Goal: Transaction & Acquisition: Subscribe to service/newsletter

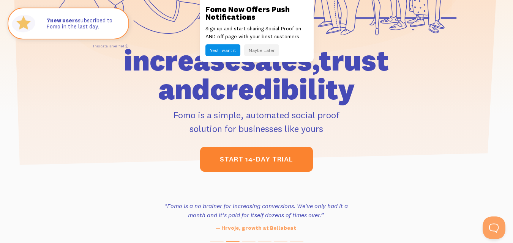
click at [308, 164] on link "start 14-day trial" at bounding box center [256, 159] width 113 height 25
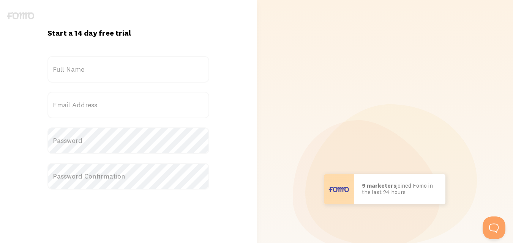
click at [146, 70] on label "Full Name" at bounding box center [128, 69] width 162 height 27
click at [146, 70] on input "Full Name" at bounding box center [128, 69] width 162 height 27
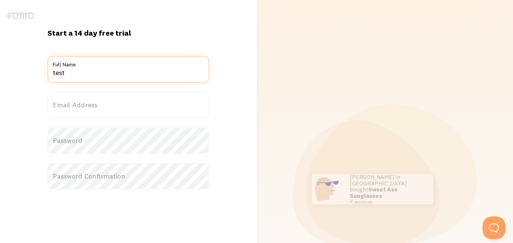
type input "test"
click at [118, 107] on label "Email Address" at bounding box center [128, 105] width 162 height 27
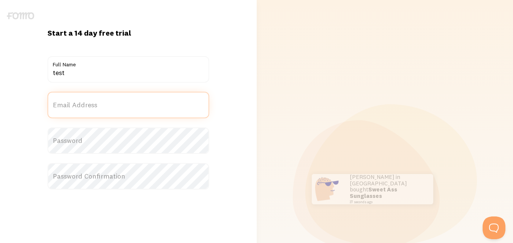
click at [118, 107] on input "Email Address" at bounding box center [128, 105] width 162 height 27
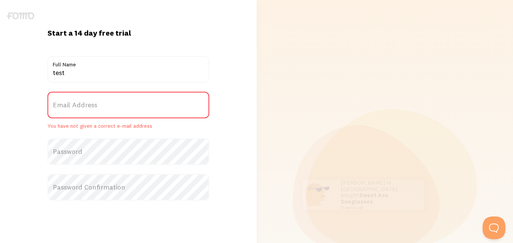
click at [104, 105] on label "Email Address" at bounding box center [128, 105] width 162 height 27
click at [104, 105] on input "Email Address" at bounding box center [128, 105] width 162 height 27
paste input "rosomif584@dotxan.com"
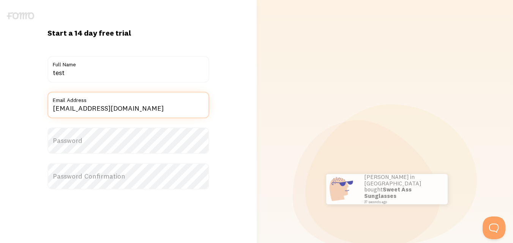
type input "rosomif584@dotxan.com"
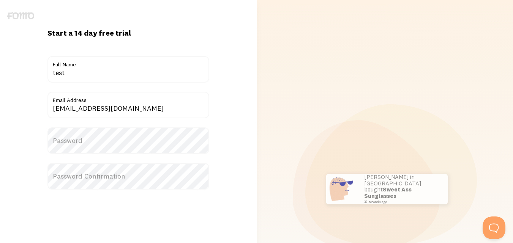
click at [102, 143] on label "Password" at bounding box center [128, 140] width 162 height 27
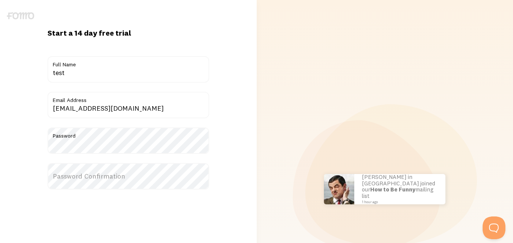
click at [93, 179] on label "Password Confirmation" at bounding box center [128, 176] width 162 height 27
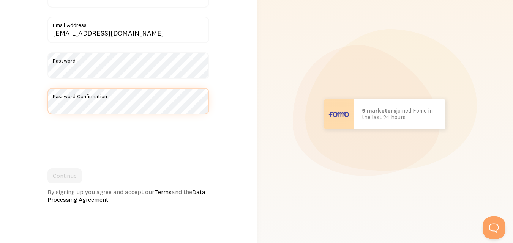
scroll to position [76, 0]
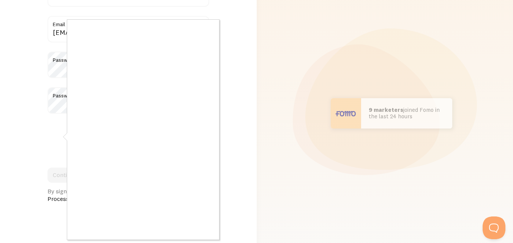
click at [60, 135] on div at bounding box center [256, 121] width 513 height 243
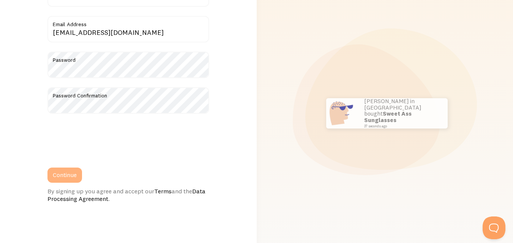
click at [77, 180] on button "Continue" at bounding box center [64, 175] width 35 height 15
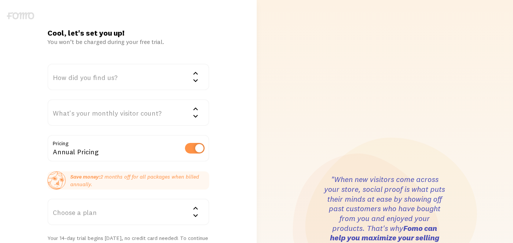
click at [193, 151] on label at bounding box center [195, 148] width 20 height 11
click at [193, 151] on input "checkbox" at bounding box center [195, 148] width 20 height 11
checkbox input "false"
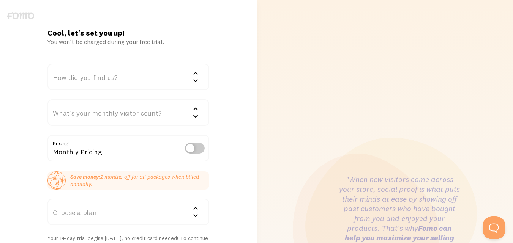
click at [115, 79] on div "How did you find us?" at bounding box center [128, 77] width 162 height 27
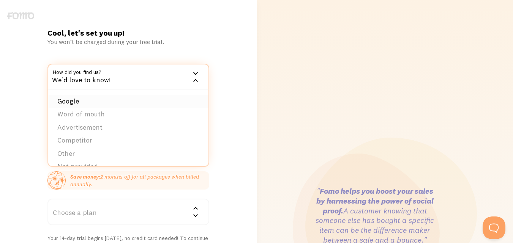
click at [103, 96] on li "Google" at bounding box center [128, 101] width 160 height 13
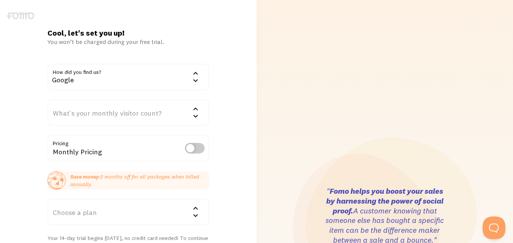
click at [104, 113] on div "What's your monthly visitor count?" at bounding box center [128, 112] width 162 height 27
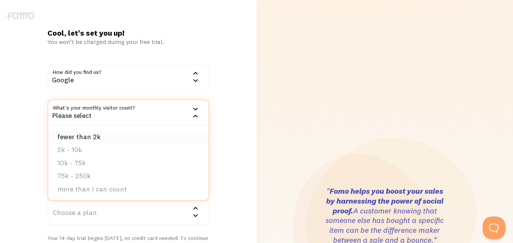
click at [118, 142] on li "fewer than 2k" at bounding box center [128, 137] width 160 height 13
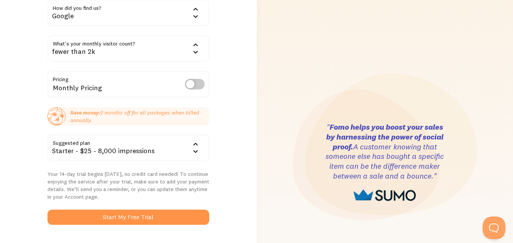
scroll to position [152, 0]
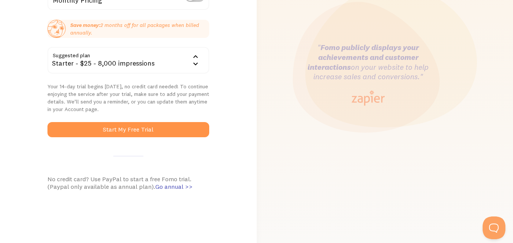
click at [184, 61] on div "Starter - $25 - 8,000 impressions" at bounding box center [128, 60] width 162 height 27
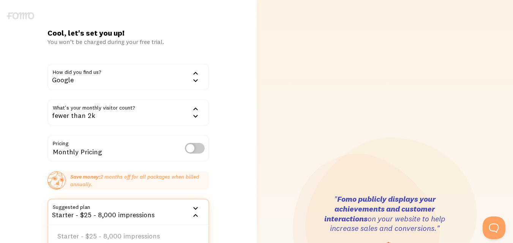
scroll to position [190, 0]
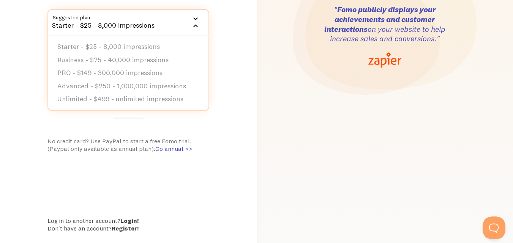
click at [231, 118] on div "Cool, let's set you up! You won’t be charged during your free trial. How did yo…" at bounding box center [128, 36] width 256 height 397
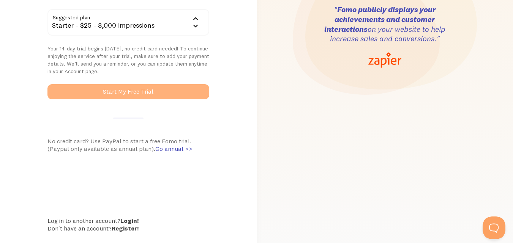
click at [143, 86] on button "Start My Free Trial" at bounding box center [128, 91] width 162 height 15
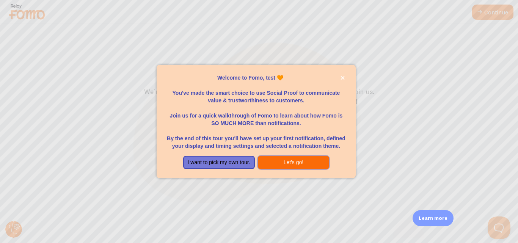
click at [266, 169] on button "Let's go!" at bounding box center [294, 163] width 72 height 14
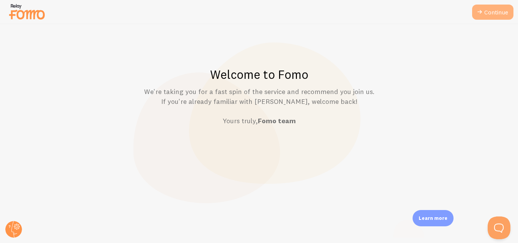
click at [486, 8] on link "Continue" at bounding box center [492, 12] width 41 height 15
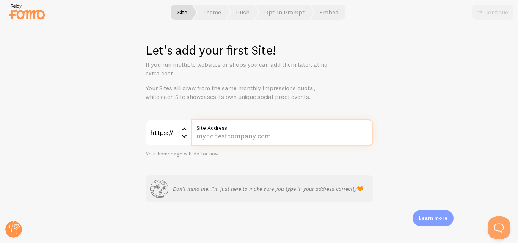
click at [265, 137] on input "Site Address" at bounding box center [282, 133] width 182 height 27
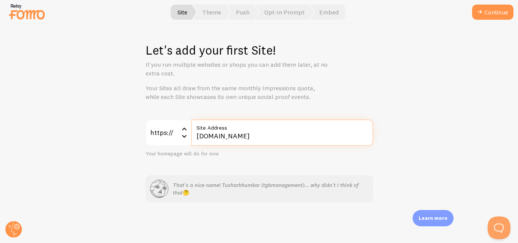
type input "tgbmanagement.tusharbhumkar.com"
click at [472, 5] on button "Continue" at bounding box center [492, 12] width 41 height 15
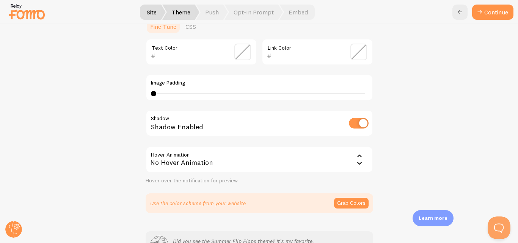
scroll to position [190, 0]
drag, startPoint x: 149, startPoint y: 94, endPoint x: 156, endPoint y: 95, distance: 7.3
click at [156, 95] on div at bounding box center [158, 93] width 5 height 5
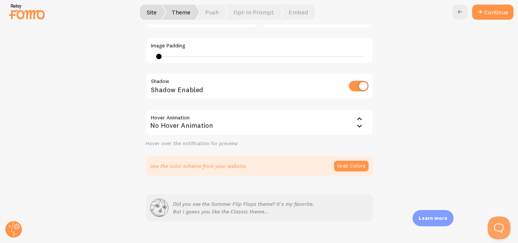
scroll to position [228, 0]
click at [279, 129] on div "No Hover Animation" at bounding box center [260, 121] width 228 height 27
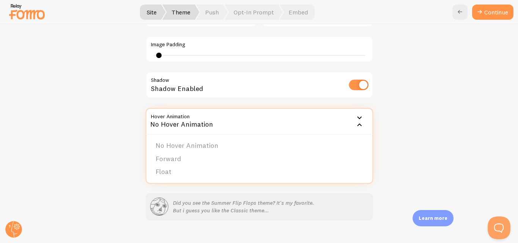
click at [123, 154] on div "Classic test from India just bought a Metallica t-shirt about 4 minutes ago tes…" at bounding box center [259, 17] width 481 height 315
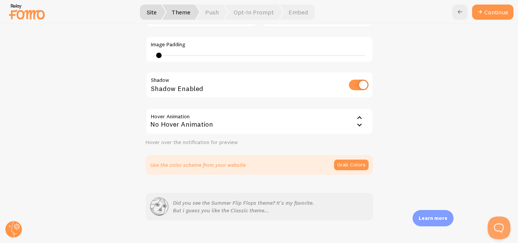
click at [283, 129] on div "No Hover Animation" at bounding box center [260, 121] width 228 height 27
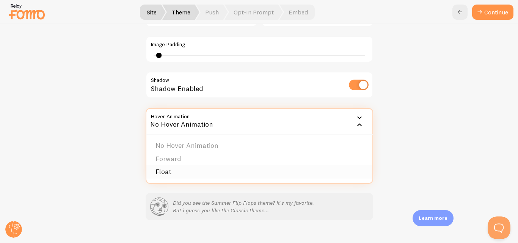
click at [254, 175] on li "Float" at bounding box center [259, 171] width 226 height 13
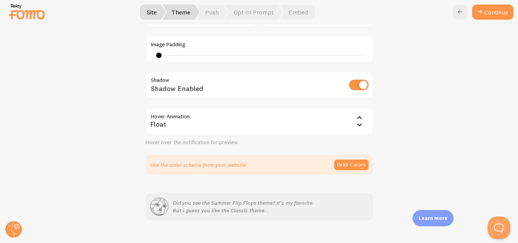
click at [251, 123] on div "Float" at bounding box center [260, 121] width 228 height 27
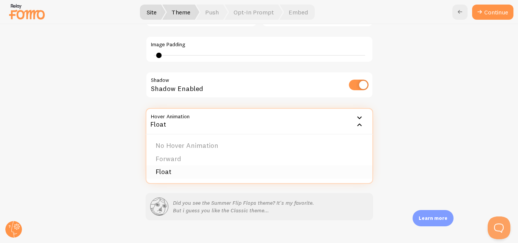
click at [232, 173] on li "Float" at bounding box center [259, 171] width 226 height 13
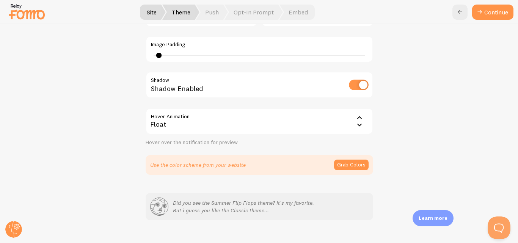
click at [208, 55] on div "1" at bounding box center [259, 55] width 217 height 6
type input "4"
drag, startPoint x: 208, startPoint y: 55, endPoint x: 170, endPoint y: 53, distance: 38.0
click at [170, 53] on div at bounding box center [172, 55] width 5 height 5
click at [178, 7] on span "Theme" at bounding box center [180, 12] width 37 height 15
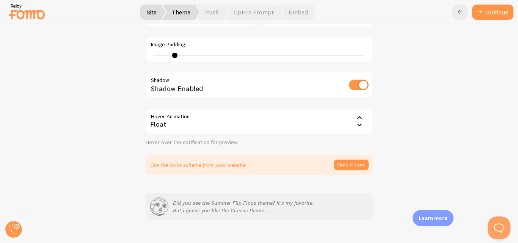
click at [355, 84] on input "checkbox" at bounding box center [359, 85] width 20 height 11
checkbox input "false"
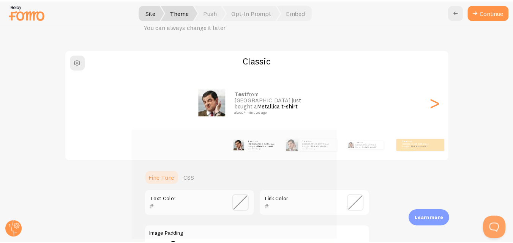
scroll to position [89, 0]
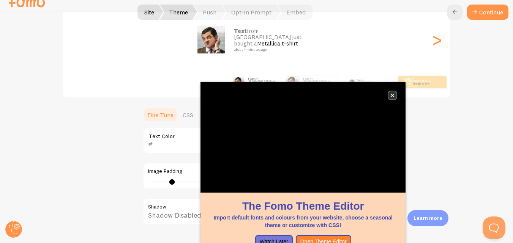
click at [395, 94] on button "close," at bounding box center [392, 95] width 8 height 8
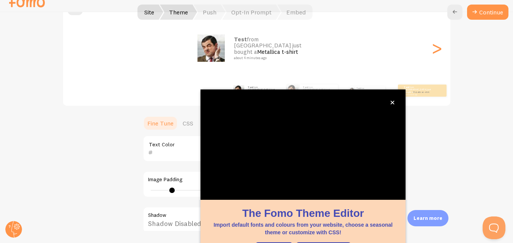
scroll to position [82, 0]
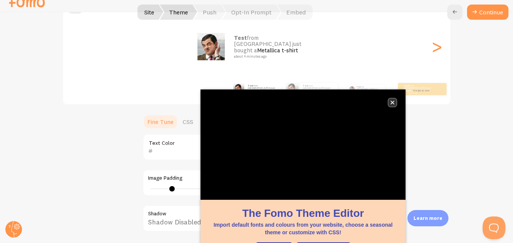
click at [394, 102] on icon "close," at bounding box center [392, 103] width 4 height 4
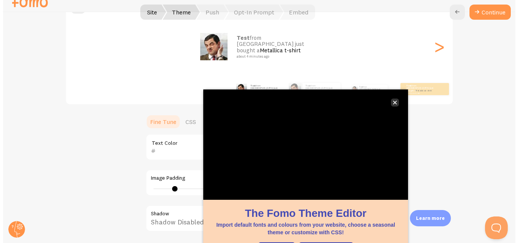
scroll to position [0, 0]
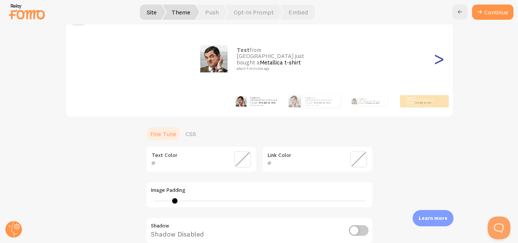
click at [436, 64] on div ">" at bounding box center [439, 58] width 9 height 55
type input "0"
checkbox input "true"
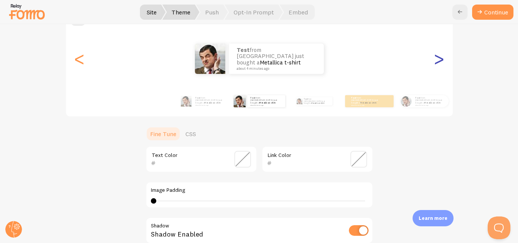
click at [436, 64] on div ">" at bounding box center [439, 58] width 9 height 55
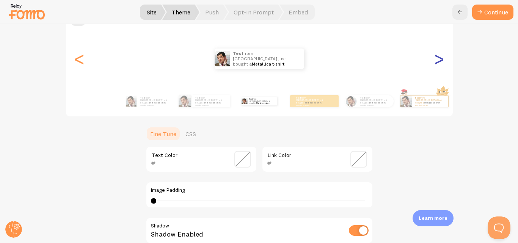
click at [436, 64] on div ">" at bounding box center [439, 58] width 9 height 55
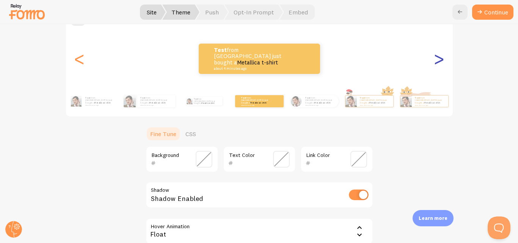
click at [436, 64] on div ">" at bounding box center [439, 58] width 9 height 55
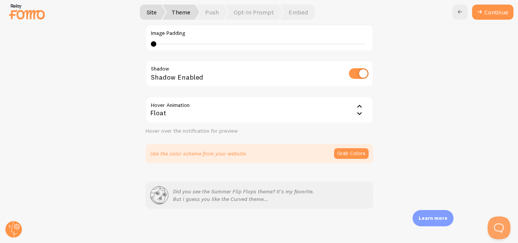
scroll to position [241, 0]
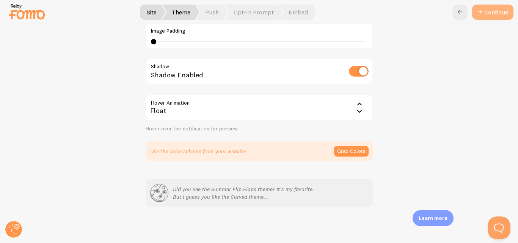
click at [499, 13] on button "Continue" at bounding box center [492, 12] width 41 height 15
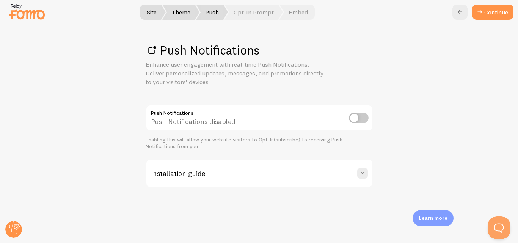
click at [352, 119] on input "checkbox" at bounding box center [359, 118] width 20 height 11
click at [354, 118] on input "checkbox" at bounding box center [359, 118] width 20 height 11
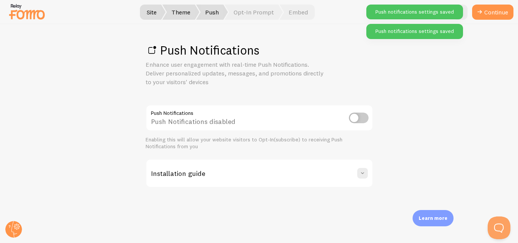
click at [354, 118] on input "checkbox" at bounding box center [359, 118] width 20 height 11
checkbox input "true"
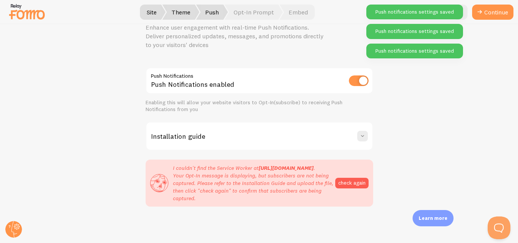
scroll to position [52, 0]
click at [354, 123] on div "Installation guide" at bounding box center [259, 136] width 226 height 27
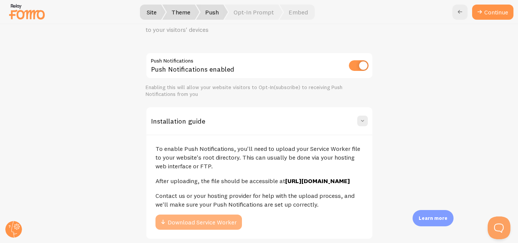
click at [219, 229] on button "Download Service Worker" at bounding box center [199, 222] width 87 height 15
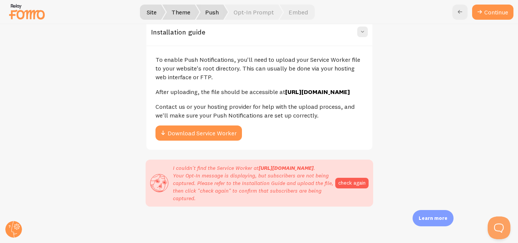
scroll to position [165, 0]
click at [343, 178] on button "check again" at bounding box center [351, 183] width 33 height 11
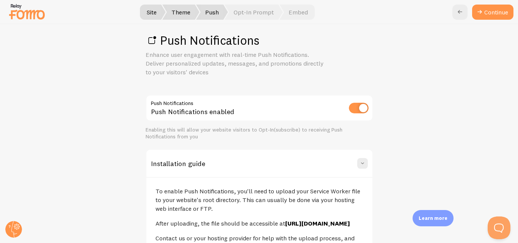
scroll to position [0, 0]
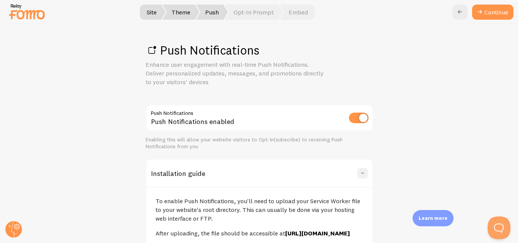
click at [359, 175] on span at bounding box center [363, 174] width 8 height 8
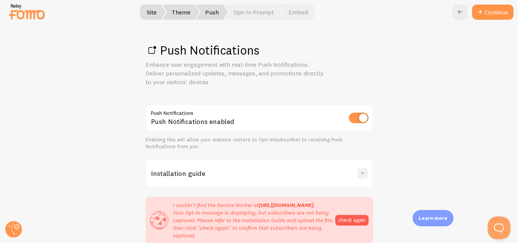
click at [359, 171] on span at bounding box center [363, 174] width 8 height 8
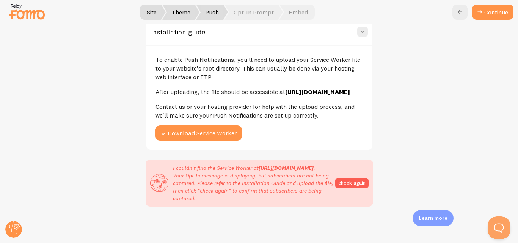
scroll to position [165, 0]
click at [487, 8] on link "Continue" at bounding box center [492, 12] width 41 height 15
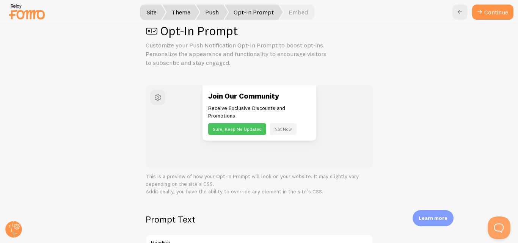
scroll to position [38, 0]
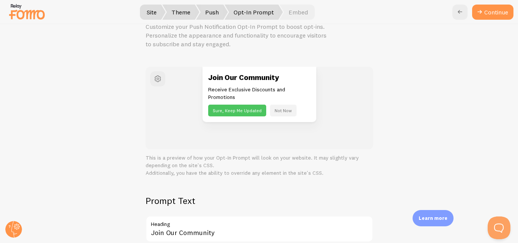
click at [254, 109] on button "Sure, Keep Me Updated" at bounding box center [237, 111] width 58 height 12
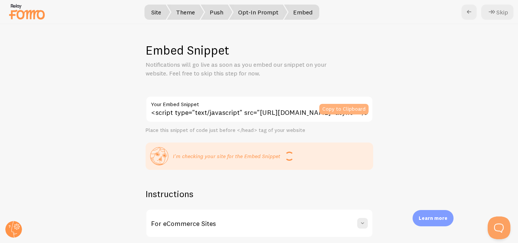
click at [323, 105] on button "Copy to Clipboard" at bounding box center [343, 109] width 49 height 11
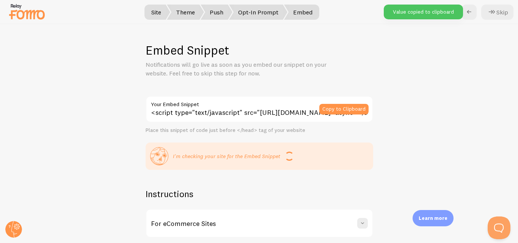
click at [308, 16] on span "Embed" at bounding box center [301, 12] width 35 height 15
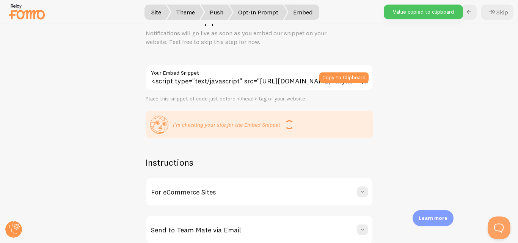
scroll to position [60, 0]
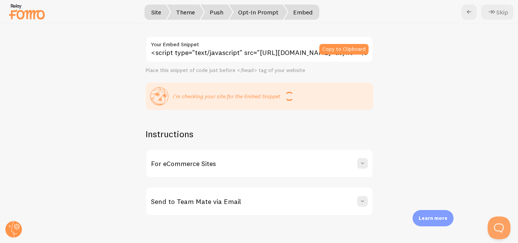
click at [351, 165] on div "For eCommerce Sites" at bounding box center [259, 163] width 226 height 27
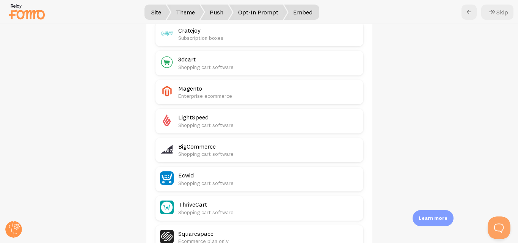
scroll to position [456, 0]
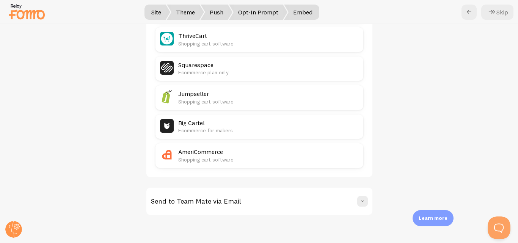
click at [326, 193] on div "Send to Team Mate via Email" at bounding box center [259, 201] width 226 height 27
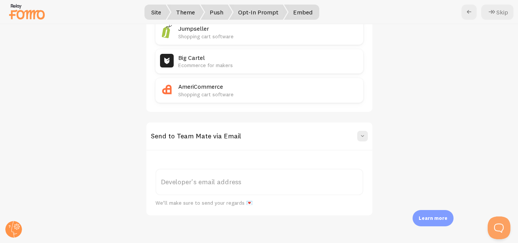
scroll to position [522, 0]
click at [270, 187] on label "Developer's email address" at bounding box center [260, 181] width 208 height 27
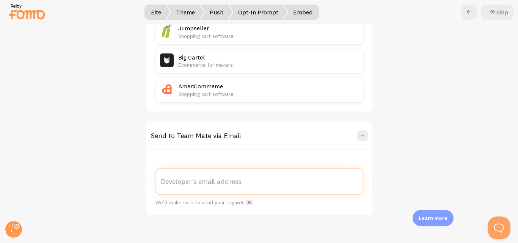
click at [270, 187] on input "Developer's email address" at bounding box center [260, 181] width 208 height 27
click at [238, 182] on label "Developer's email address" at bounding box center [260, 181] width 208 height 27
click at [238, 182] on input "Developer's email address" at bounding box center [260, 181] width 208 height 27
paste input "rosomif584@dotxan.com"
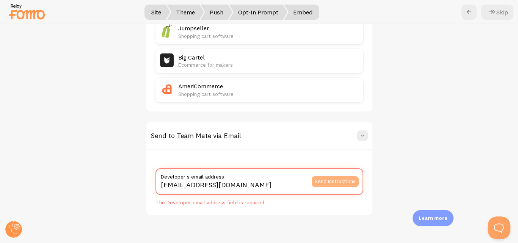
type input "rosomif584@dotxan.com"
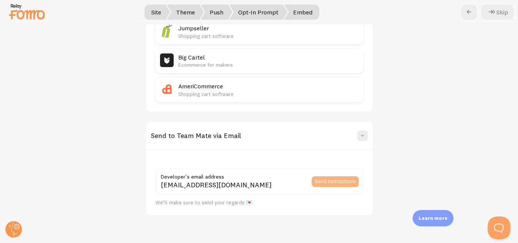
click at [313, 184] on button "Send Instructions" at bounding box center [335, 181] width 47 height 11
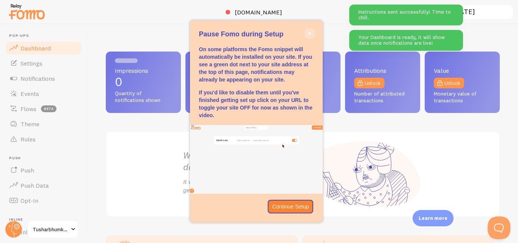
click at [306, 34] on button "close," at bounding box center [310, 34] width 8 height 8
